Goal: Information Seeking & Learning: Learn about a topic

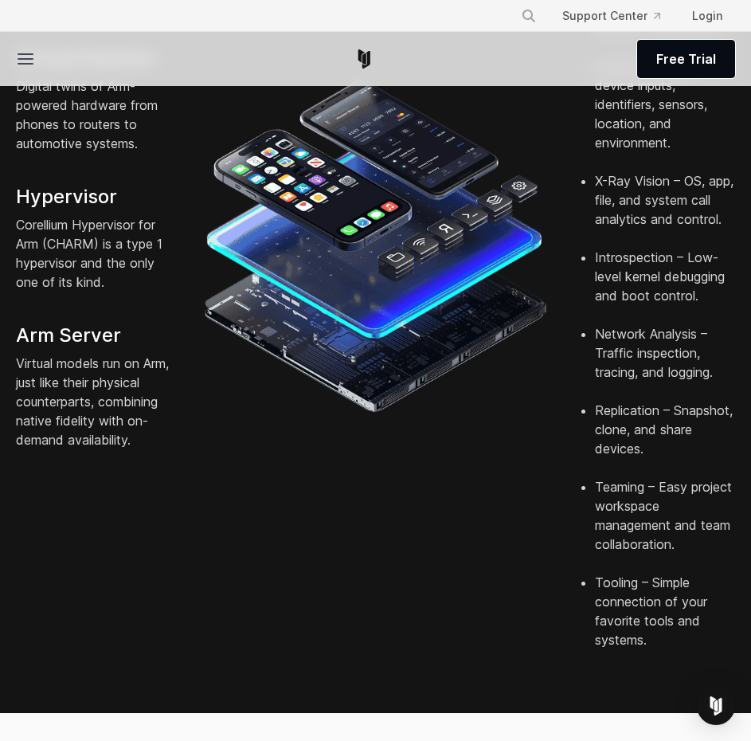
scroll to position [558, 0]
drag, startPoint x: 252, startPoint y: 590, endPoint x: 255, endPoint y: 464, distance: 126.7
click at [253, 589] on div "Virtual Devices Digital twins of Arm-powered hardware from phones to routers to…" at bounding box center [375, 248] width 751 height 828
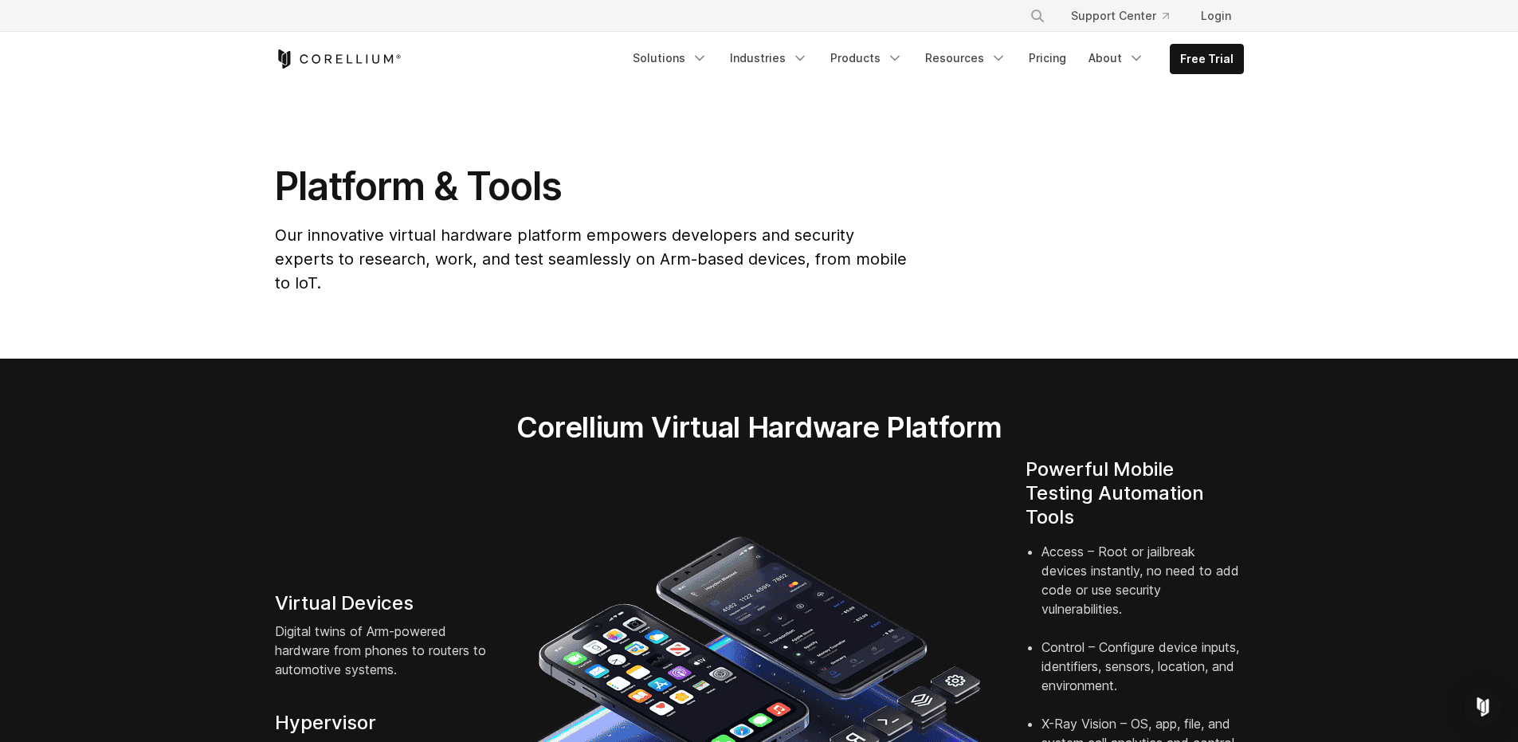
drag, startPoint x: 68, startPoint y: 360, endPoint x: 73, endPoint y: 354, distance: 8.5
click at [73, 358] on section "Corellium Virtual Hardware Platform Virtual Devices Digital twins of Arm-powere…" at bounding box center [759, 739] width 1518 height 763
